Goal: Check status: Check status

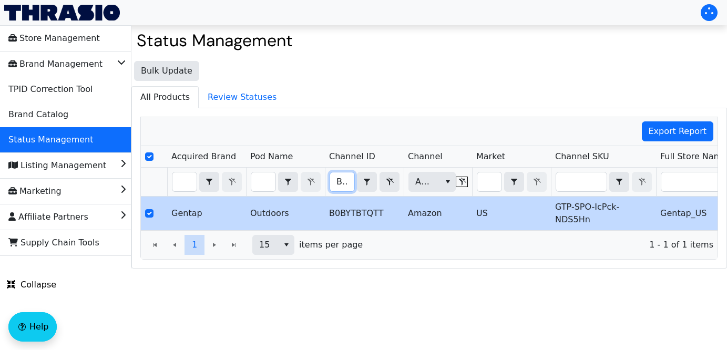
click at [336, 183] on input "B0BYTBTQTT" at bounding box center [342, 182] width 24 height 19
drag, startPoint x: 336, startPoint y: 183, endPoint x: 447, endPoint y: 193, distance: 111.0
click at [447, 193] on tr "B0BYTBTQTT Contains Amazon (All)" at bounding box center [617, 182] width 952 height 29
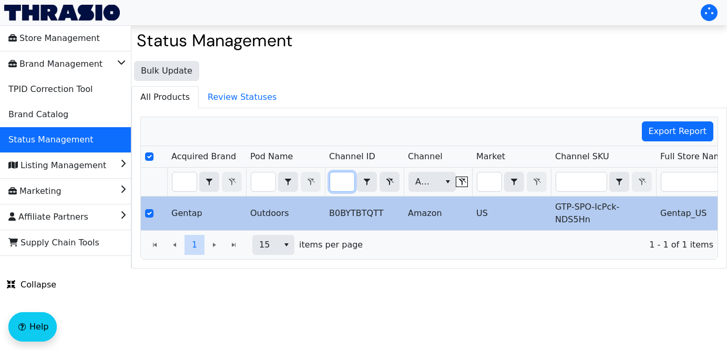
type input "B001KYO3DK"
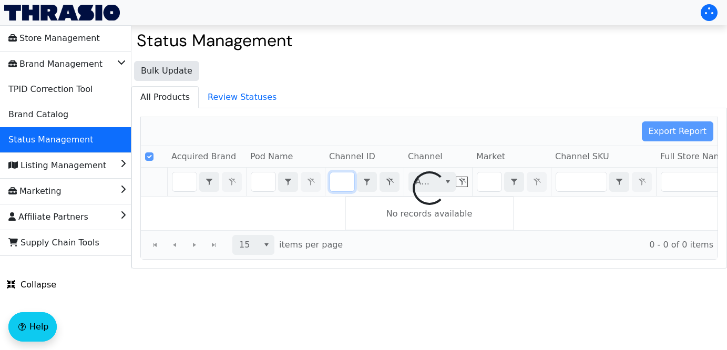
scroll to position [0, 41]
checkbox input "false"
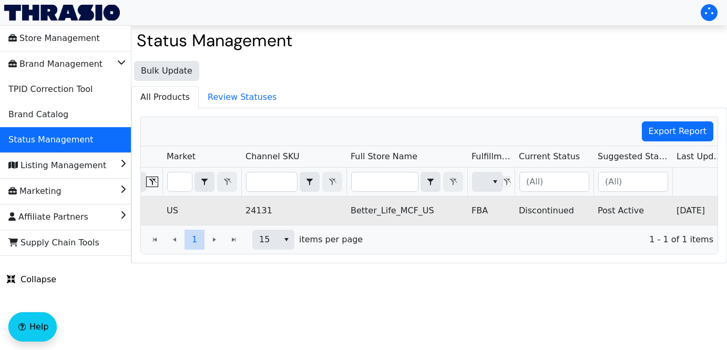
scroll to position [0, 375]
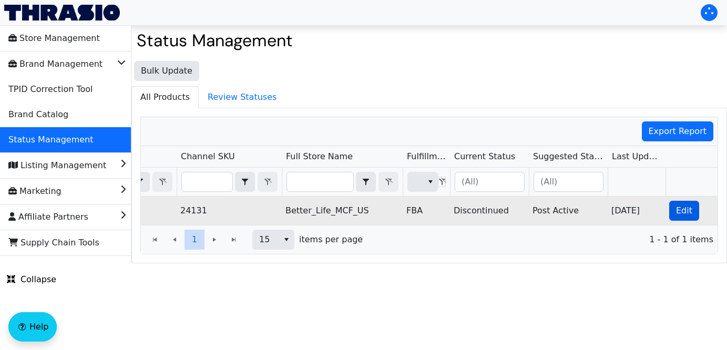
type input "B001KYO3DK"
click at [686, 208] on span "Edit" at bounding box center [684, 211] width 16 height 13
checkbox input "true"
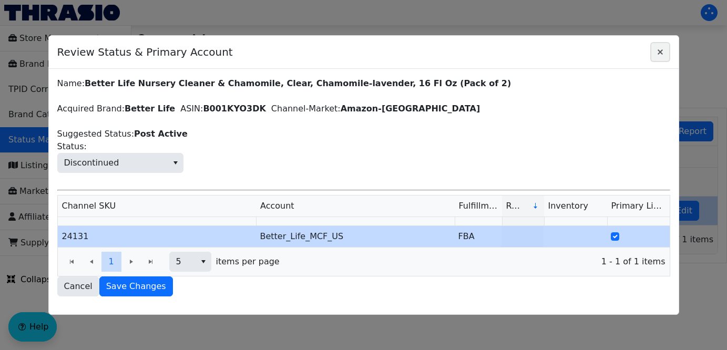
click at [657, 51] on icon "Close" at bounding box center [660, 52] width 13 height 8
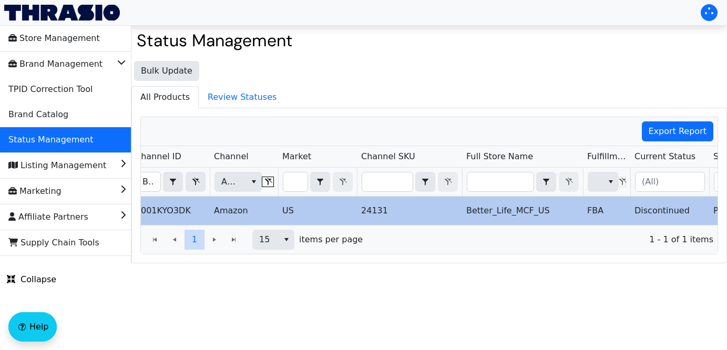
scroll to position [0, 181]
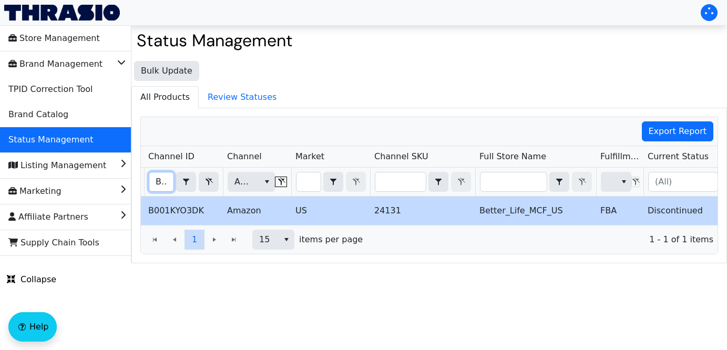
click at [155, 184] on input "B001KYO3DK" at bounding box center [161, 182] width 24 height 19
drag, startPoint x: 155, startPoint y: 184, endPoint x: 353, endPoint y: 194, distance: 198.5
click at [353, 194] on tr "B001KYO3DK Contains Amazon (All)" at bounding box center [436, 182] width 952 height 29
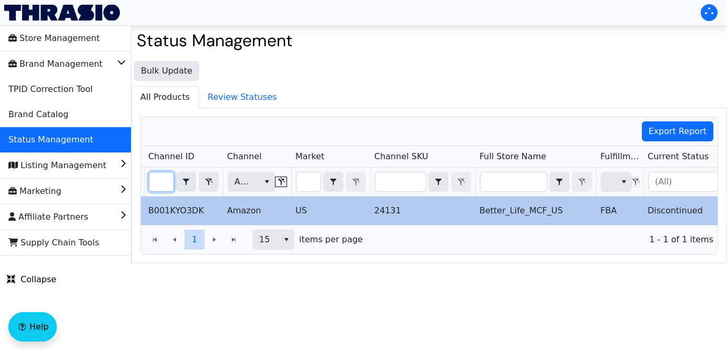
type input "B00CCQLZ90"
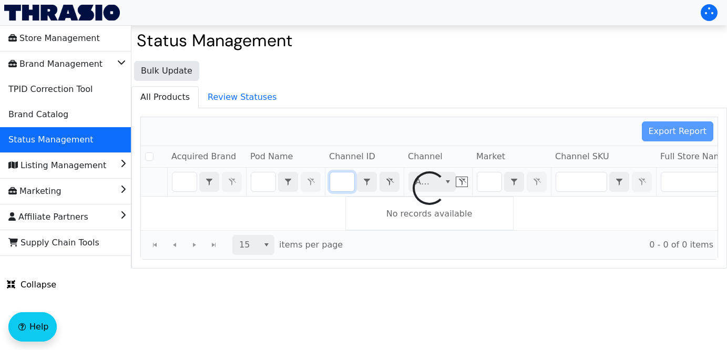
checkbox input "false"
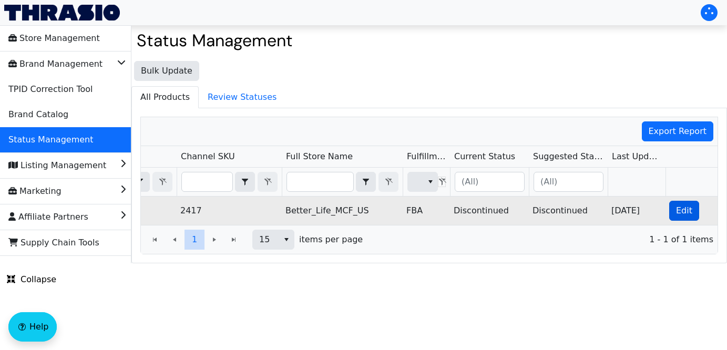
type input "B00CCQLZ90"
click at [684, 206] on span "Edit" at bounding box center [684, 211] width 16 height 13
checkbox input "true"
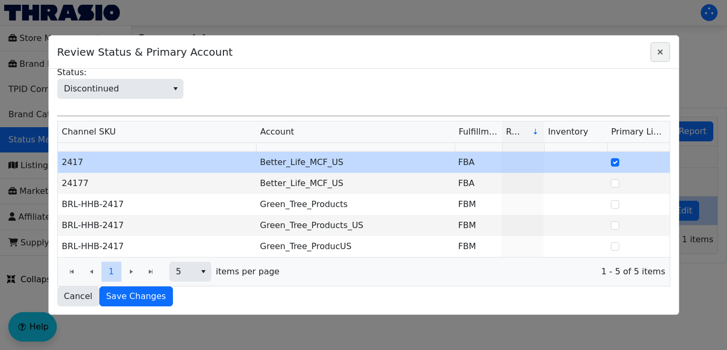
click at [665, 54] on icon "Close" at bounding box center [660, 52] width 13 height 8
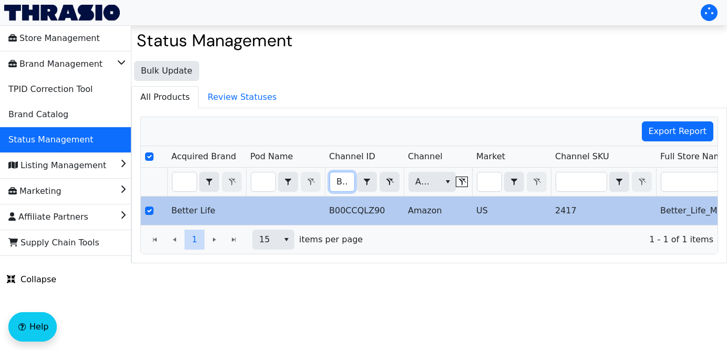
click at [333, 178] on input "B00CCQLZ90" at bounding box center [342, 182] width 24 height 19
drag, startPoint x: 335, startPoint y: 184, endPoint x: 459, endPoint y: 182, distance: 124.2
click at [459, 182] on tr "B00CCQLZ90 Contains Amazon (All)" at bounding box center [617, 182] width 952 height 29
type input "B07N9HTRBW"
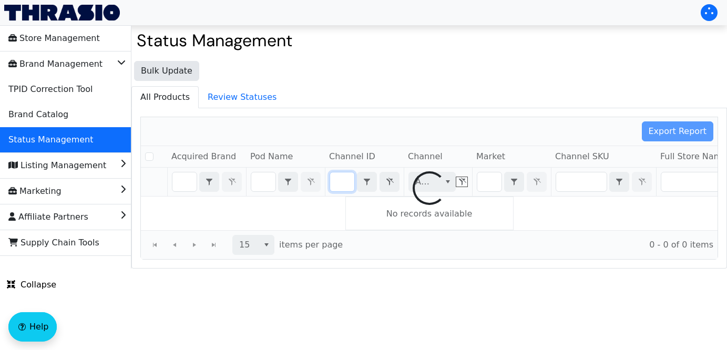
checkbox input "false"
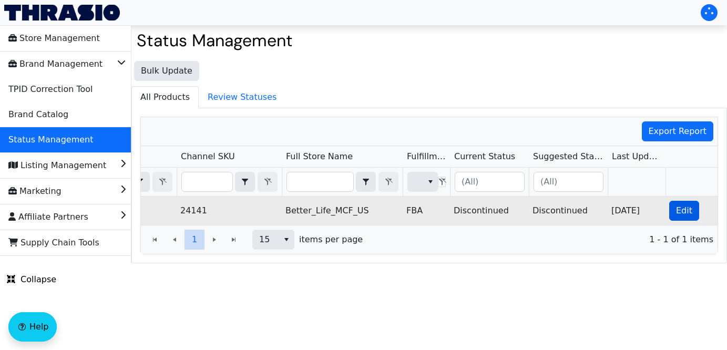
type input "B07N9HTRBW"
click at [688, 214] on span "Edit" at bounding box center [684, 211] width 16 height 13
checkbox input "true"
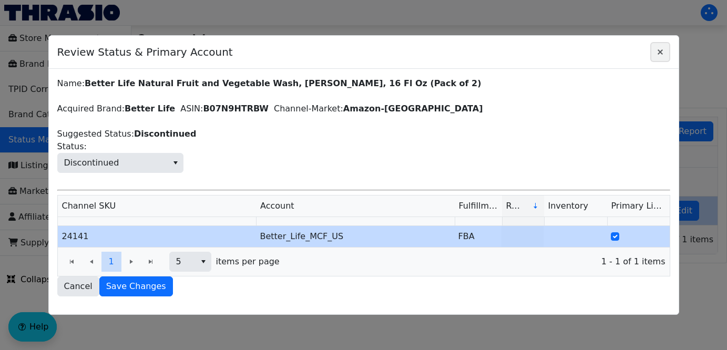
click at [662, 56] on span "Close" at bounding box center [660, 52] width 13 height 13
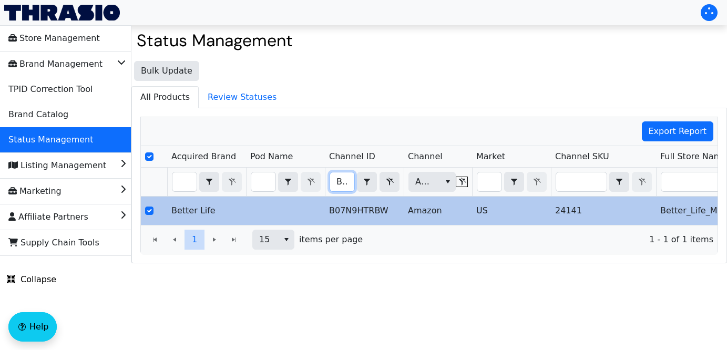
click at [333, 181] on input "B07N9HTRBW" at bounding box center [342, 182] width 24 height 19
drag, startPoint x: 333, startPoint y: 181, endPoint x: 512, endPoint y: 203, distance: 180.1
click at [512, 203] on div "Acquired Brand Pod Name Channel ID Channel Market Channel SKU Full Store Name F…" at bounding box center [429, 185] width 577 height 79
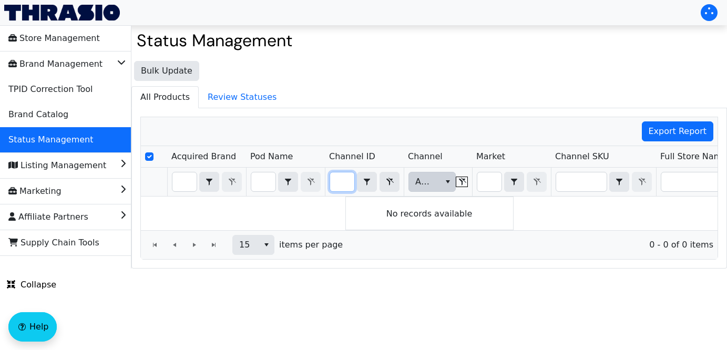
drag, startPoint x: 338, startPoint y: 186, endPoint x: 452, endPoint y: 192, distance: 114.3
click at [452, 192] on tr "B01N5GOH7N Contains Amazon (All)" at bounding box center [617, 182] width 952 height 29
click at [337, 182] on input "B06XXM1T5G" at bounding box center [342, 182] width 24 height 19
drag, startPoint x: 337, startPoint y: 182, endPoint x: 477, endPoint y: 177, distance: 140.5
click at [477, 177] on tr "B06XXM1T5G Contains Amazon (All)" at bounding box center [617, 182] width 952 height 29
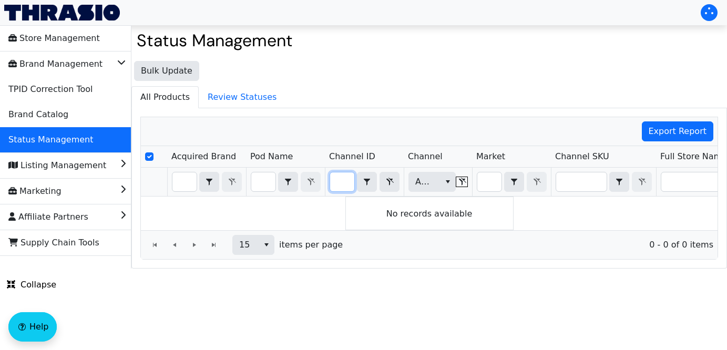
type input "B006MV7WNY"
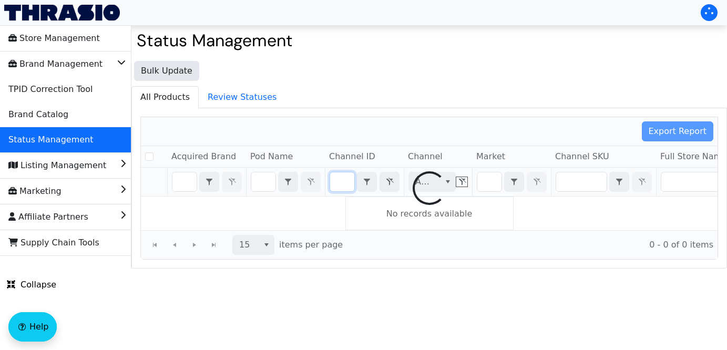
checkbox input "false"
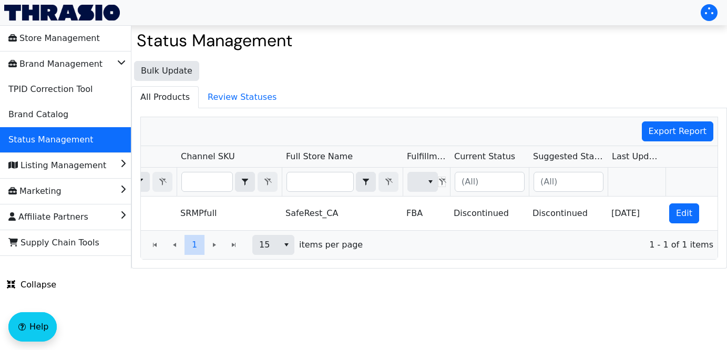
type input "B006MV7WNY"
